Goal: Task Accomplishment & Management: Use online tool/utility

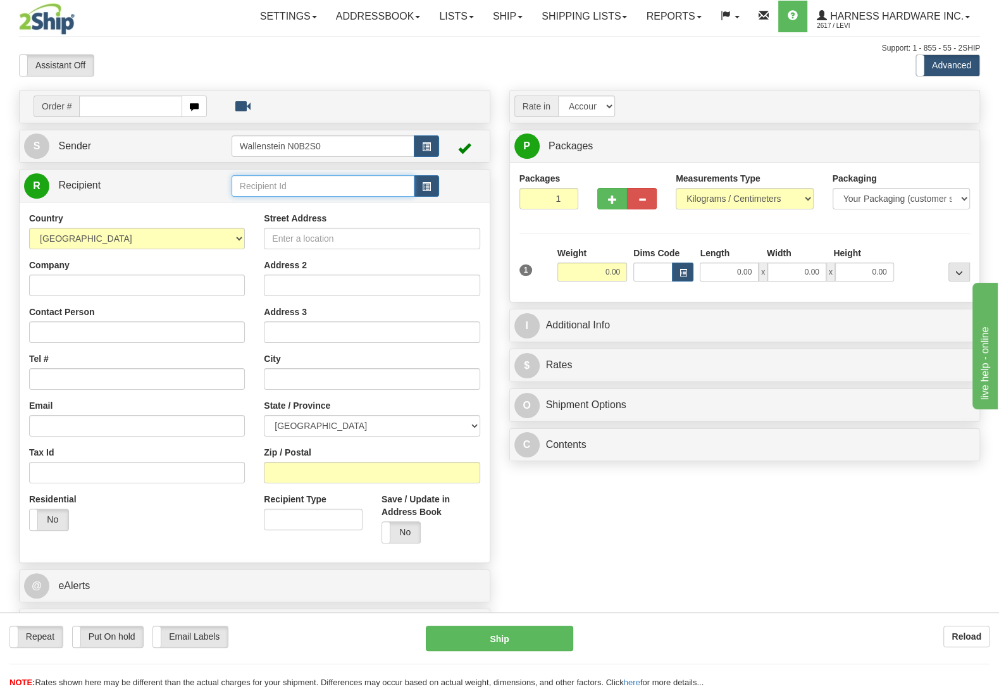
click at [279, 182] on input "text" at bounding box center [322, 186] width 183 height 22
type input "enom"
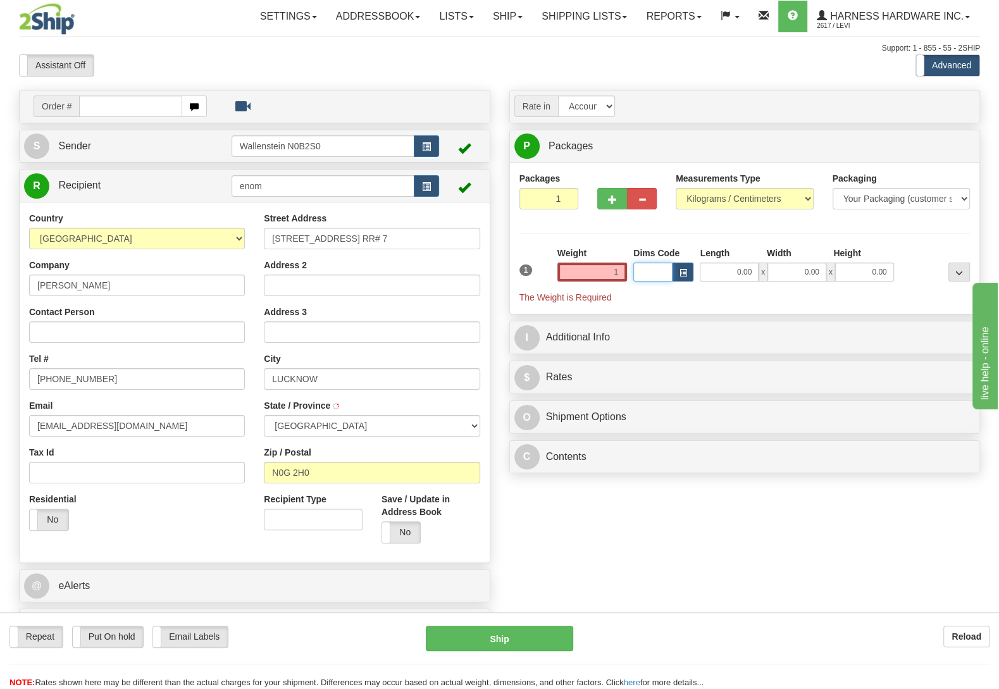
type input "1.00"
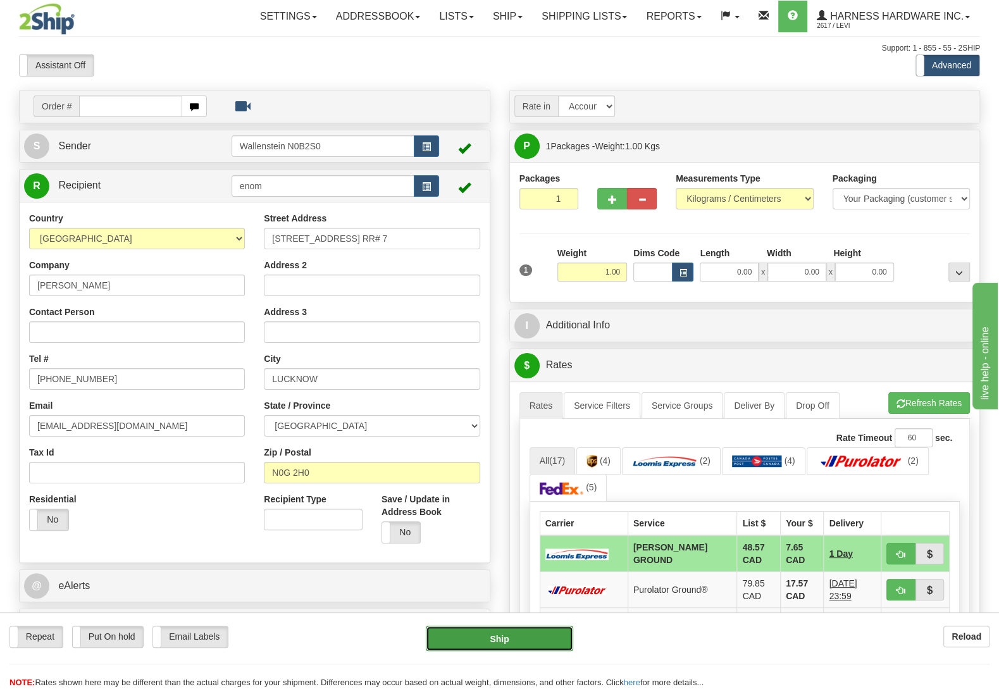
click at [496, 641] on button "Ship" at bounding box center [499, 638] width 147 height 25
type input "DD"
